Goal: Find specific page/section: Find specific page/section

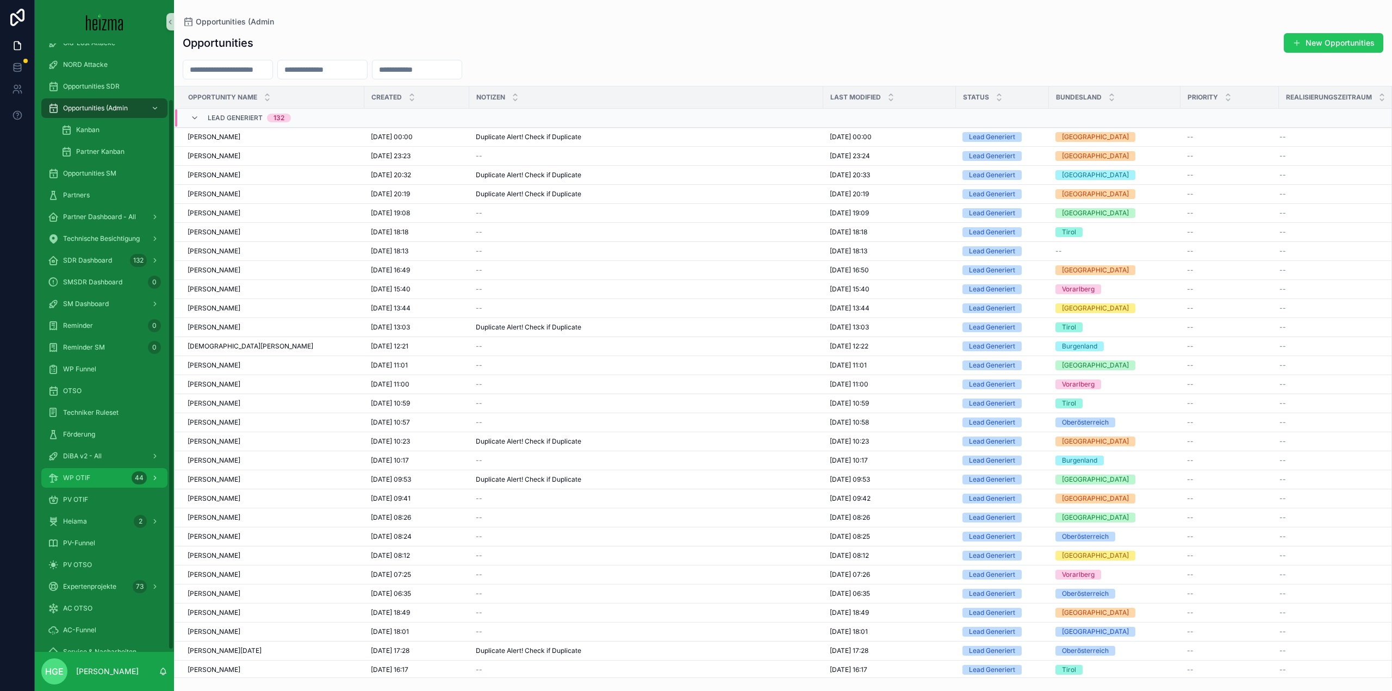
scroll to position [64, 0]
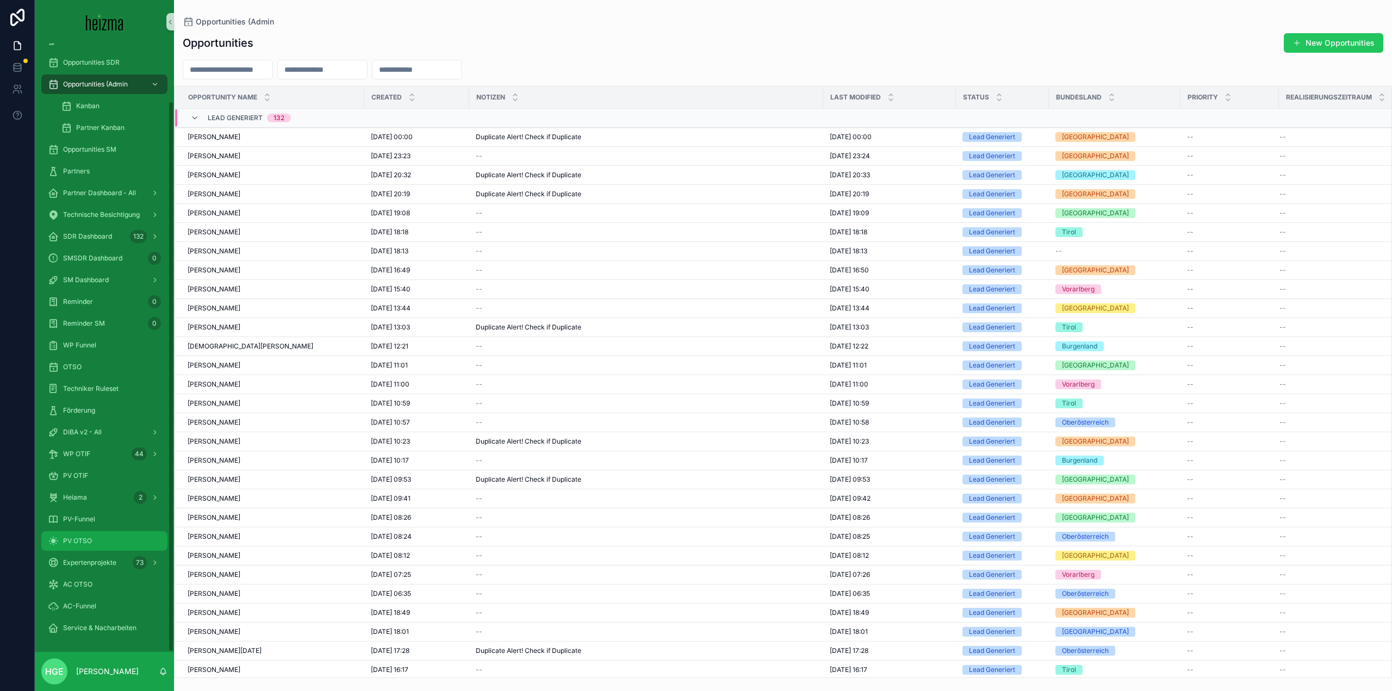
click at [106, 541] on div "PV OTSO" at bounding box center [104, 540] width 113 height 17
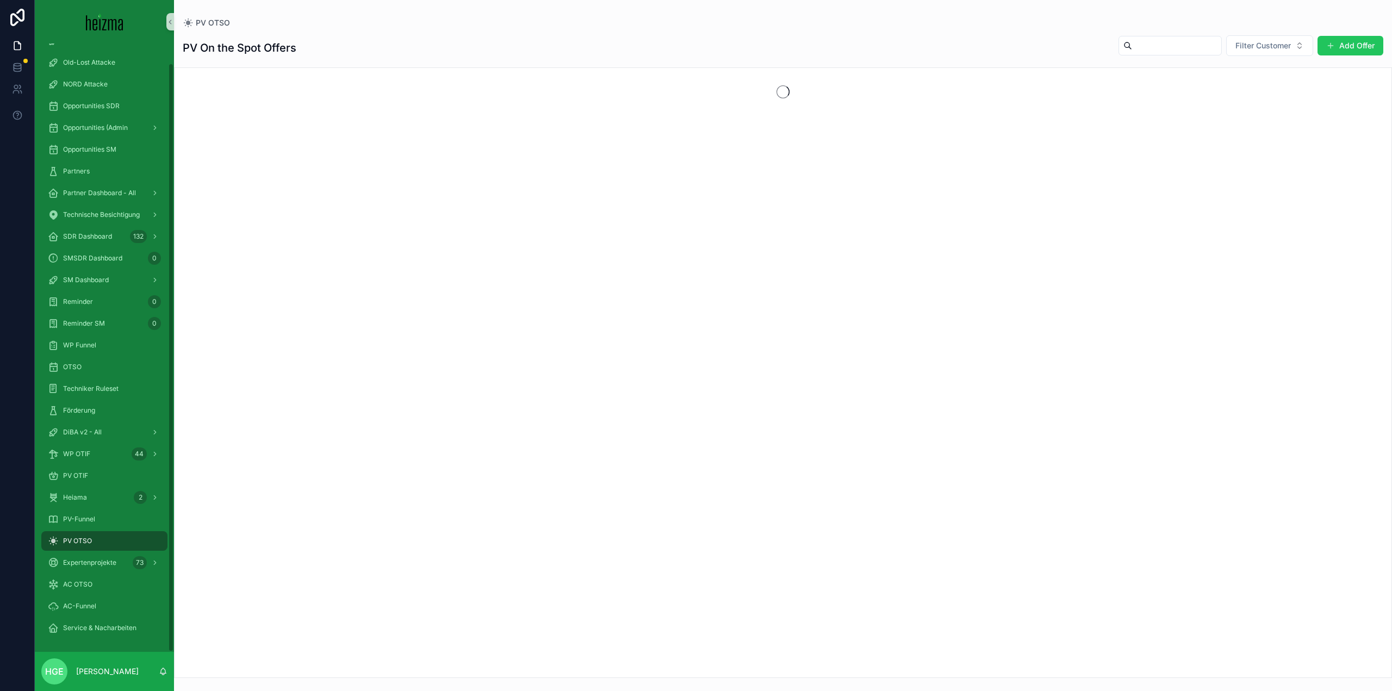
scroll to position [20, 0]
click at [1258, 36] on button "Filter Customer" at bounding box center [1270, 45] width 87 height 21
type input "*******"
drag, startPoint x: 1240, startPoint y: 94, endPoint x: 1235, endPoint y: 90, distance: 5.9
click at [1235, 90] on span "[PERSON_NAME]" at bounding box center [1240, 89] width 63 height 11
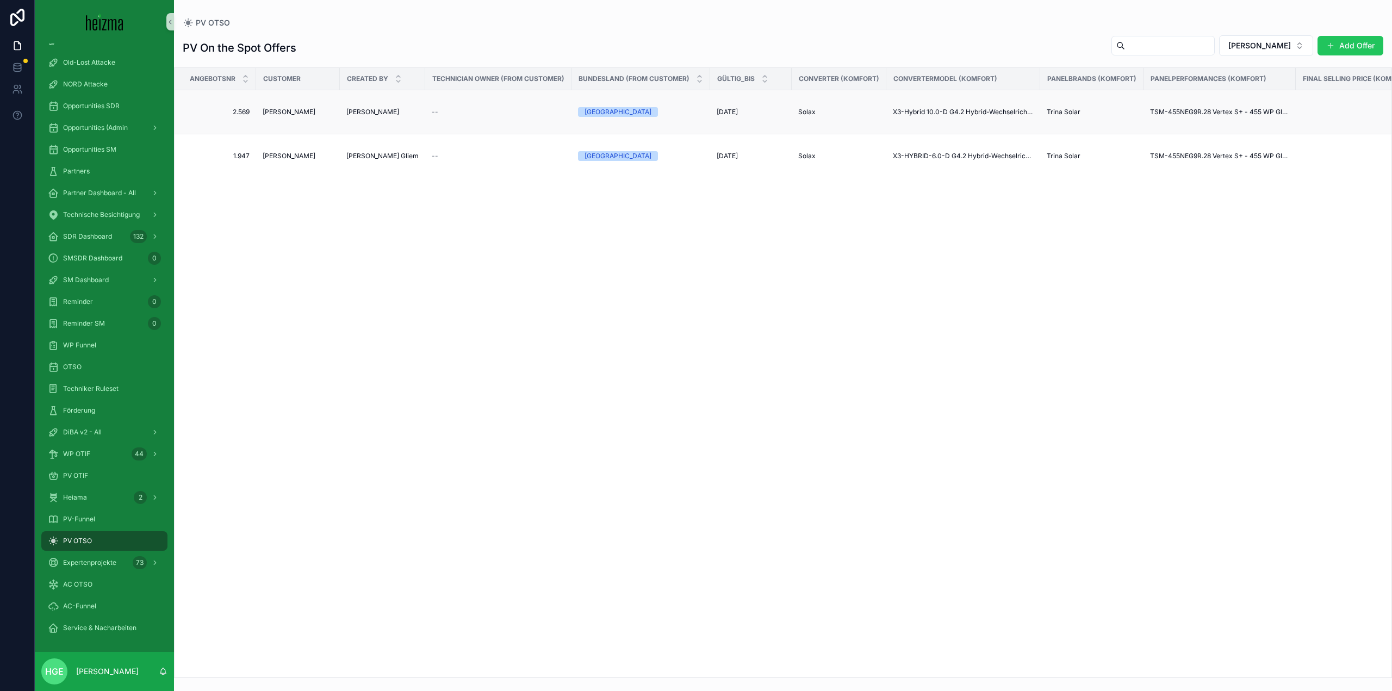
click at [283, 112] on span "[PERSON_NAME]" at bounding box center [289, 112] width 53 height 9
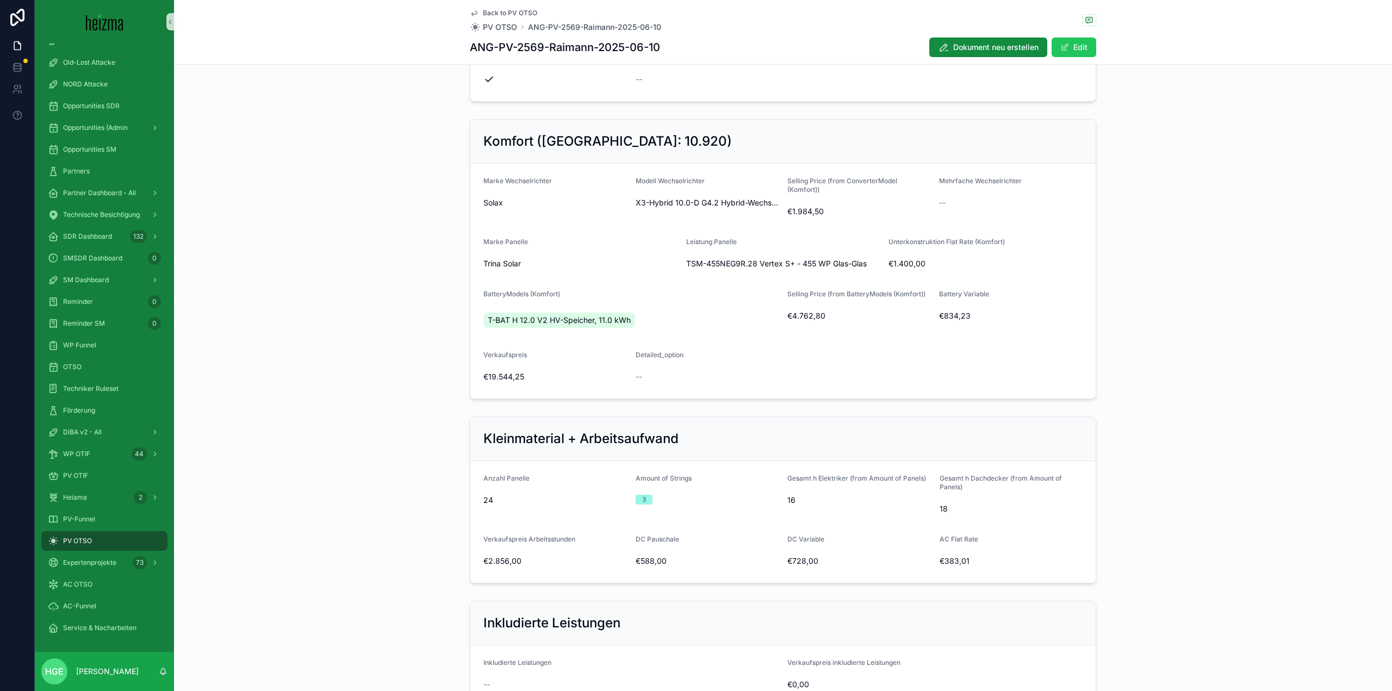
scroll to position [157, 0]
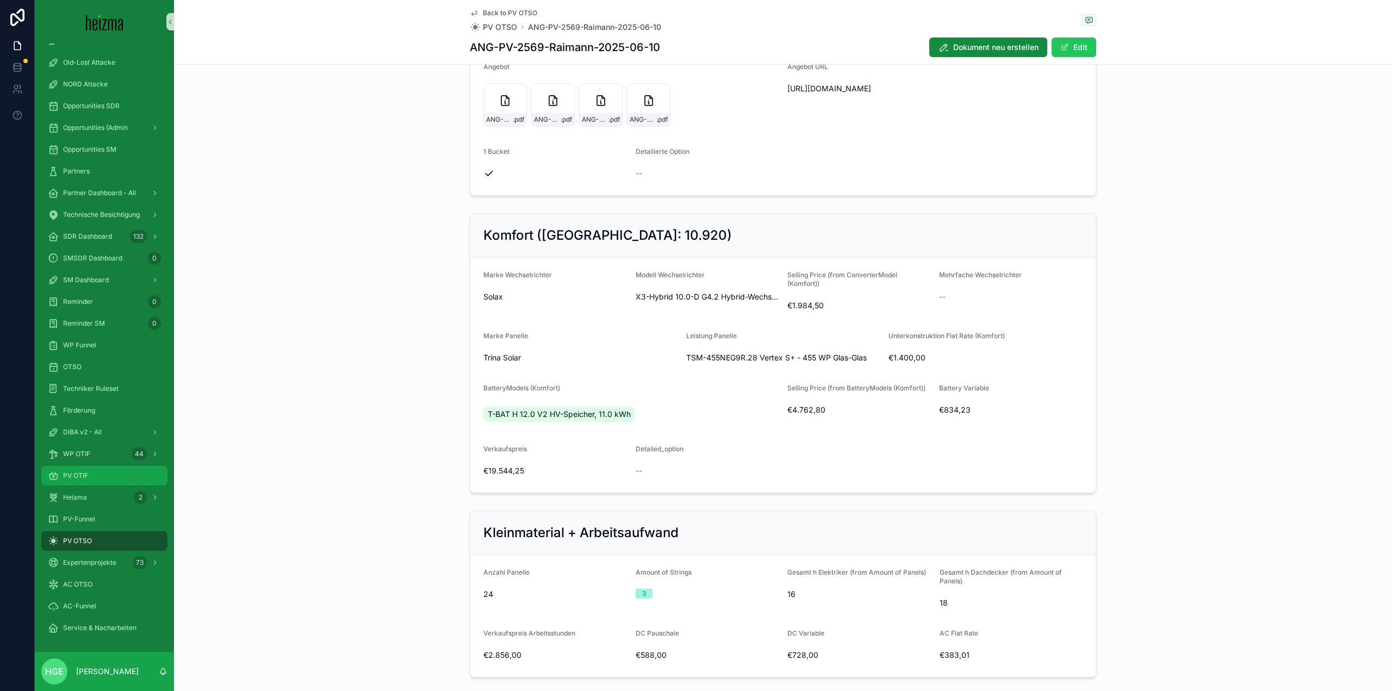
click at [103, 473] on div "PV OTIF" at bounding box center [104, 475] width 113 height 17
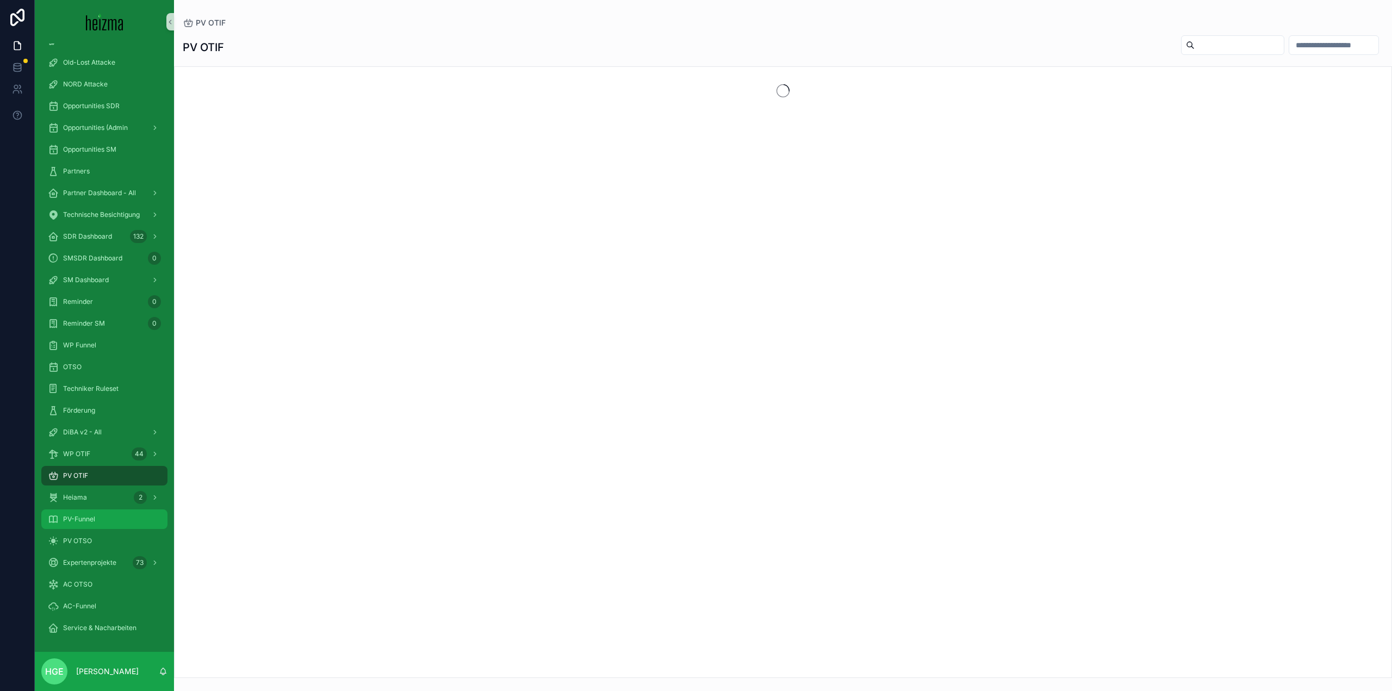
click at [97, 519] on div "PV-Funnel" at bounding box center [104, 519] width 113 height 17
click at [1291, 42] on input "scrollable content" at bounding box center [1334, 45] width 89 height 15
type input "*******"
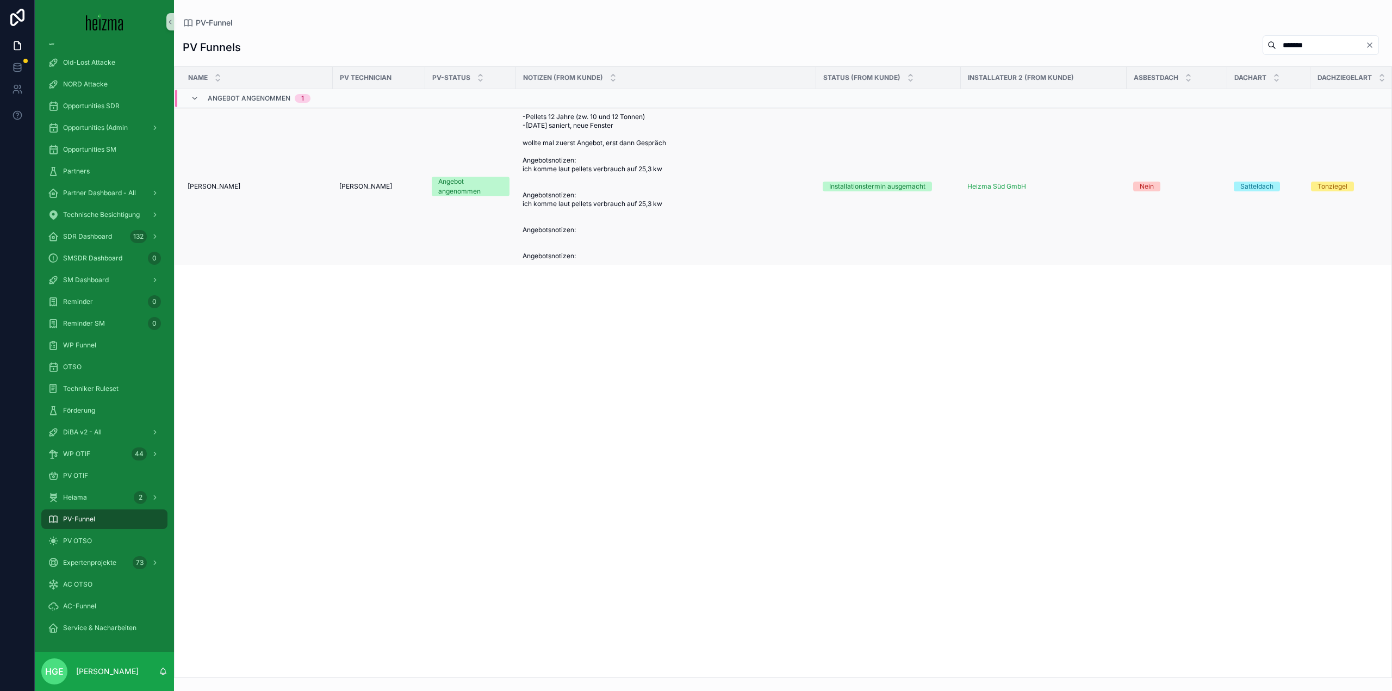
click at [224, 185] on span "[PERSON_NAME]" at bounding box center [214, 186] width 53 height 9
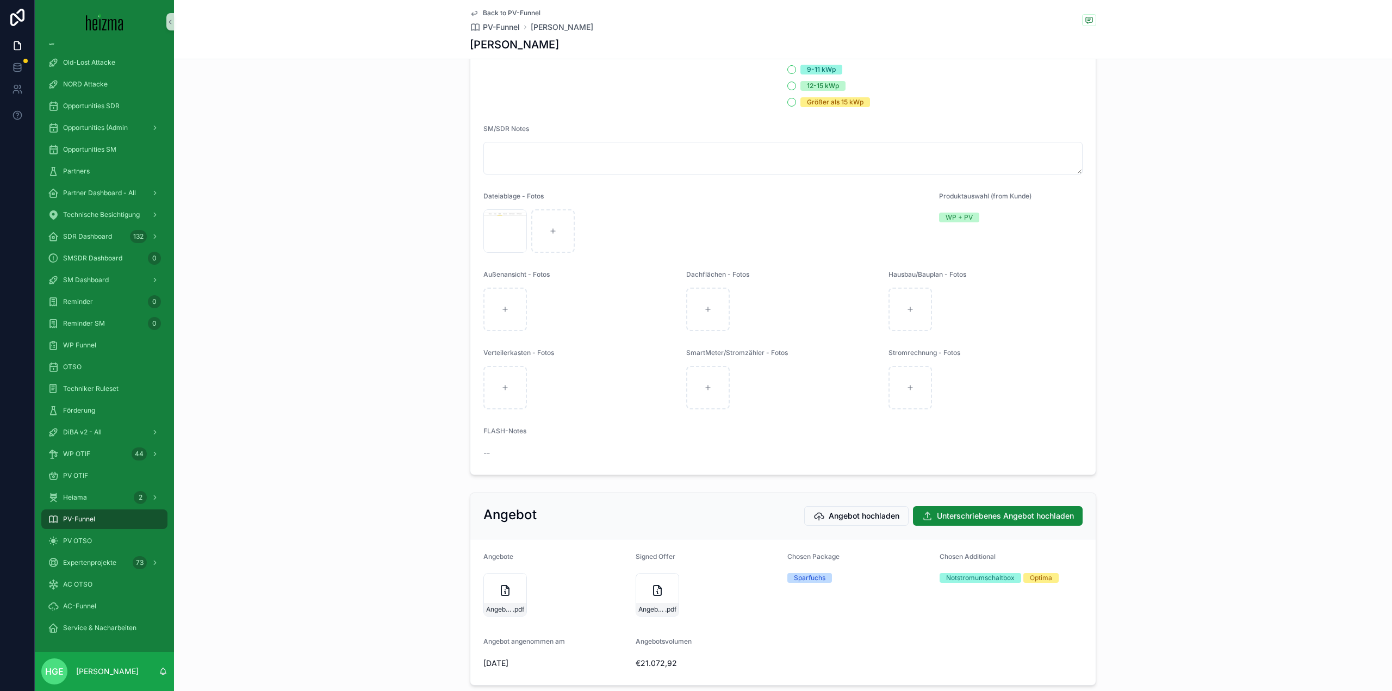
scroll to position [1529, 0]
